Goal: Check status: Check status

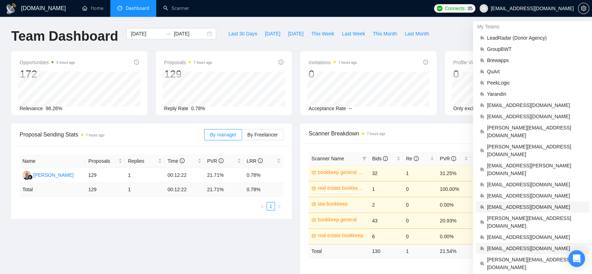
scroll to position [39, 0]
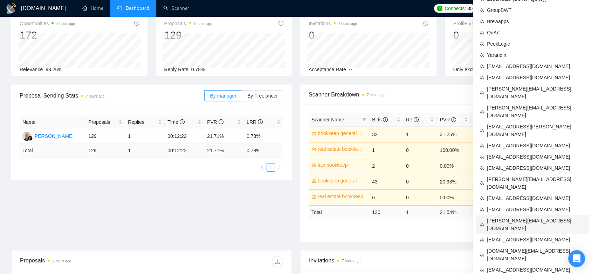
click at [534, 216] on span "[PERSON_NAME][EMAIL_ADDRESS][DOMAIN_NAME]" at bounding box center [536, 223] width 98 height 15
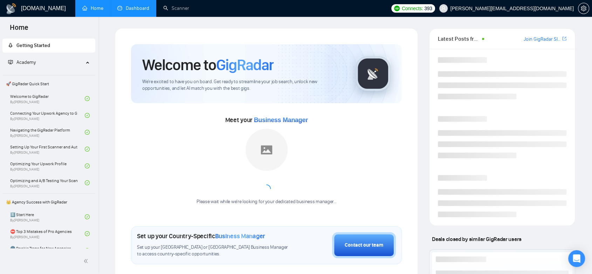
click at [134, 11] on link "Dashboard" at bounding box center [133, 8] width 32 height 6
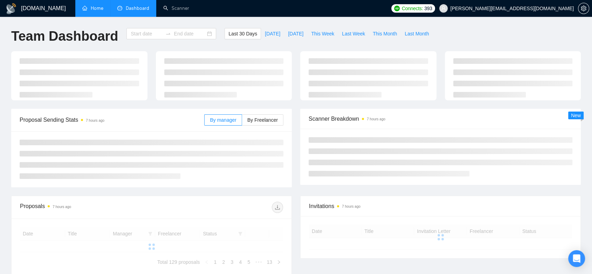
type input "[DATE]"
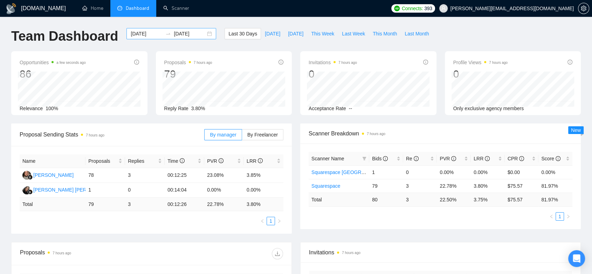
click at [204, 35] on div "[DATE] [DATE]" at bounding box center [171, 33] width 90 height 11
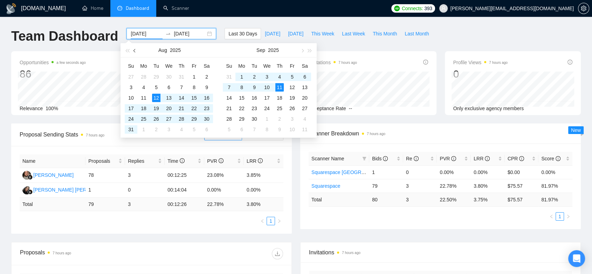
click at [132, 49] on button "button" at bounding box center [135, 50] width 8 height 14
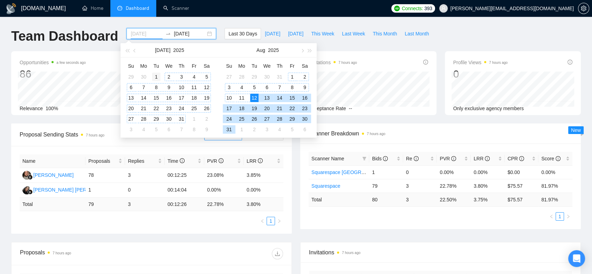
type input "[DATE]"
click at [157, 76] on div "1" at bounding box center [156, 76] width 8 height 8
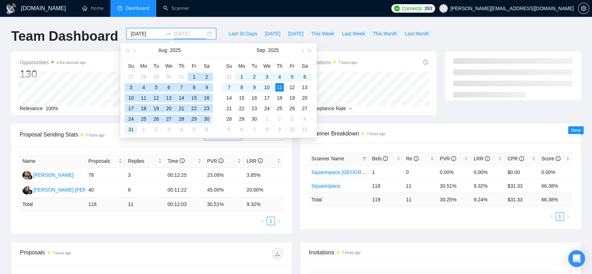
click at [207, 117] on div "30" at bounding box center [206, 119] width 8 height 8
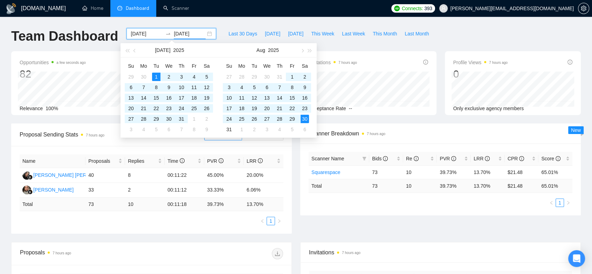
type input "[DATE]"
click at [447, 33] on div "Team Dashboard [DATE] [DATE] Last 30 Days [DATE] [DATE] This Week Last Week Thi…" at bounding box center [296, 39] width 578 height 23
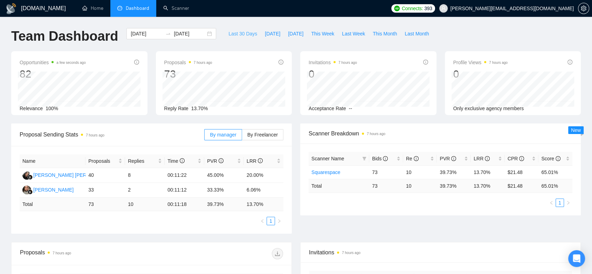
click at [236, 36] on span "Last 30 Days" at bounding box center [242, 34] width 29 height 8
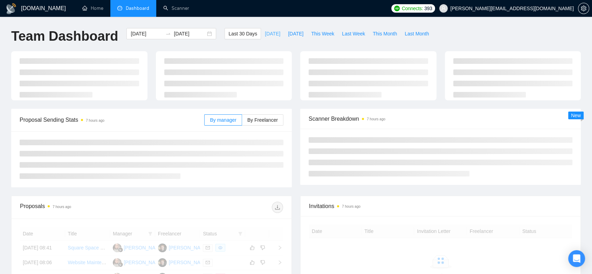
type input "[DATE]"
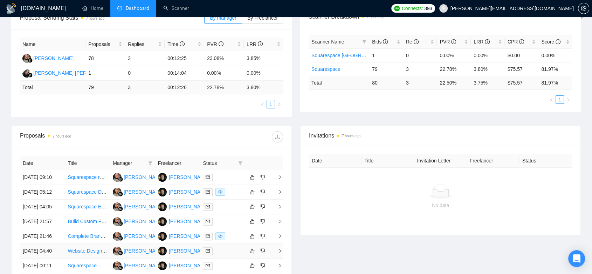
scroll to position [233, 0]
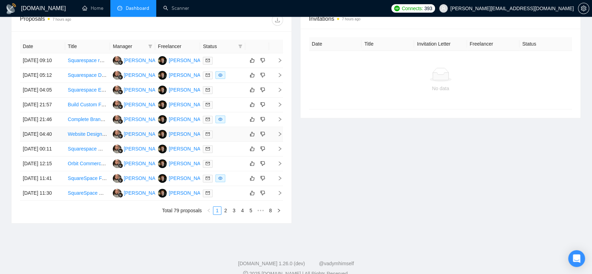
click at [218, 141] on td at bounding box center [222, 134] width 45 height 15
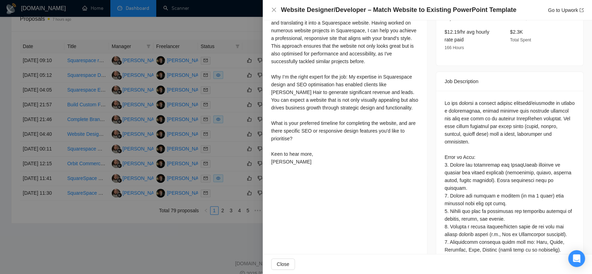
click at [252, 32] on div at bounding box center [296, 137] width 592 height 274
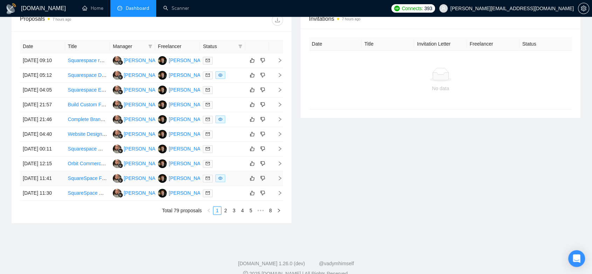
scroll to position [311, 0]
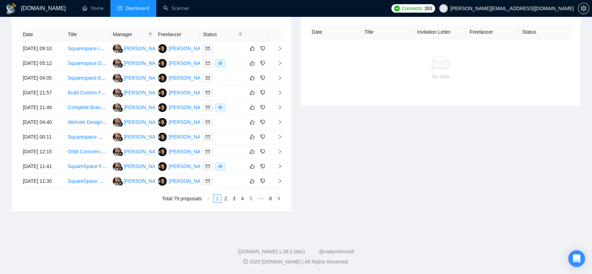
click at [249, 198] on link "5" at bounding box center [251, 198] width 8 height 8
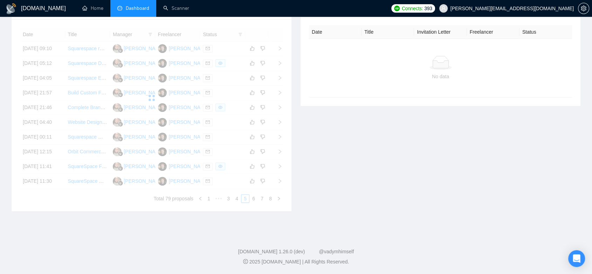
click at [272, 197] on div "Date Title Manager Freelancer Status [DATE] 09:10 Squarespace redesign [PERSON_…" at bounding box center [151, 115] width 263 height 175
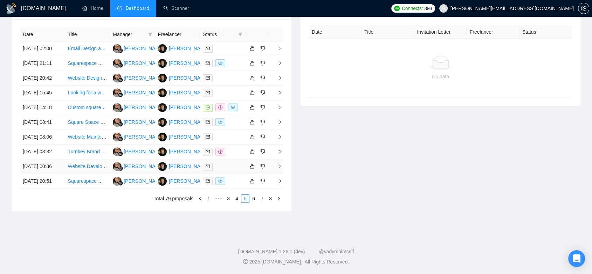
click at [182, 162] on td "[PERSON_NAME]" at bounding box center [177, 166] width 45 height 15
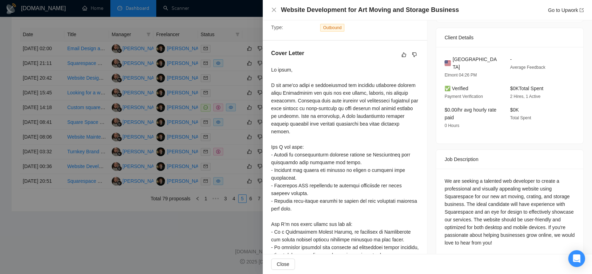
scroll to position [302, 0]
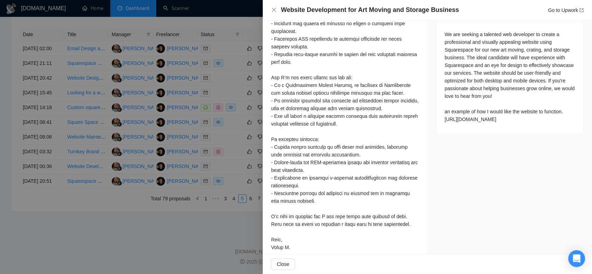
click at [122, 233] on div at bounding box center [296, 137] width 592 height 274
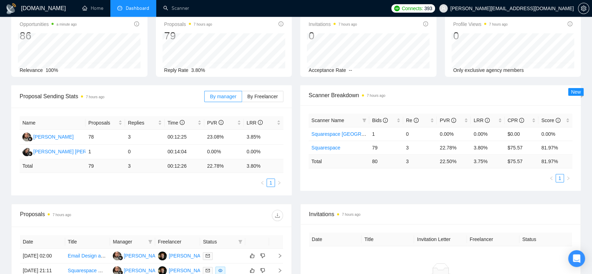
scroll to position [0, 0]
